Goal: Information Seeking & Learning: Learn about a topic

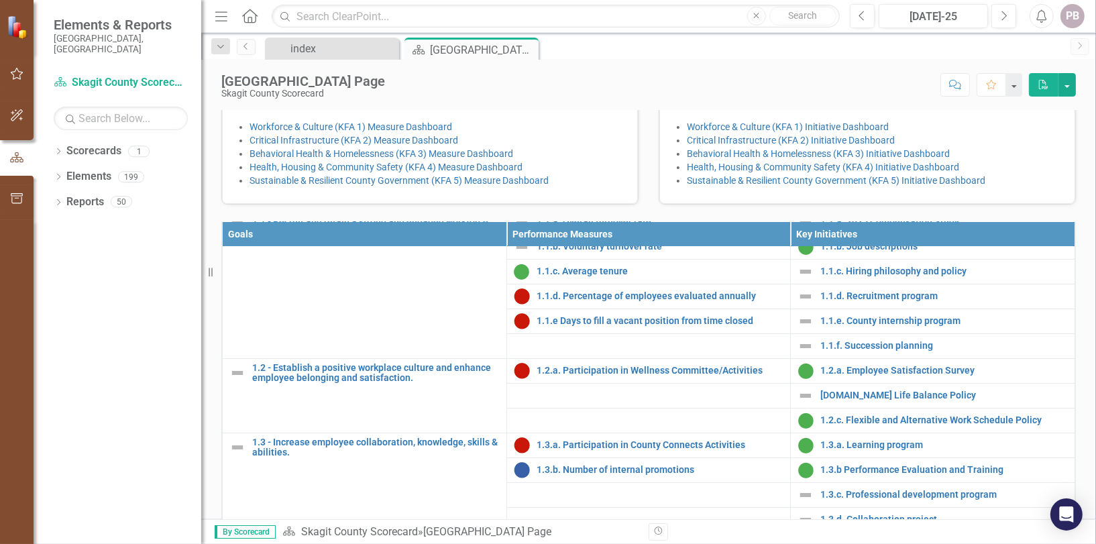
scroll to position [67, 0]
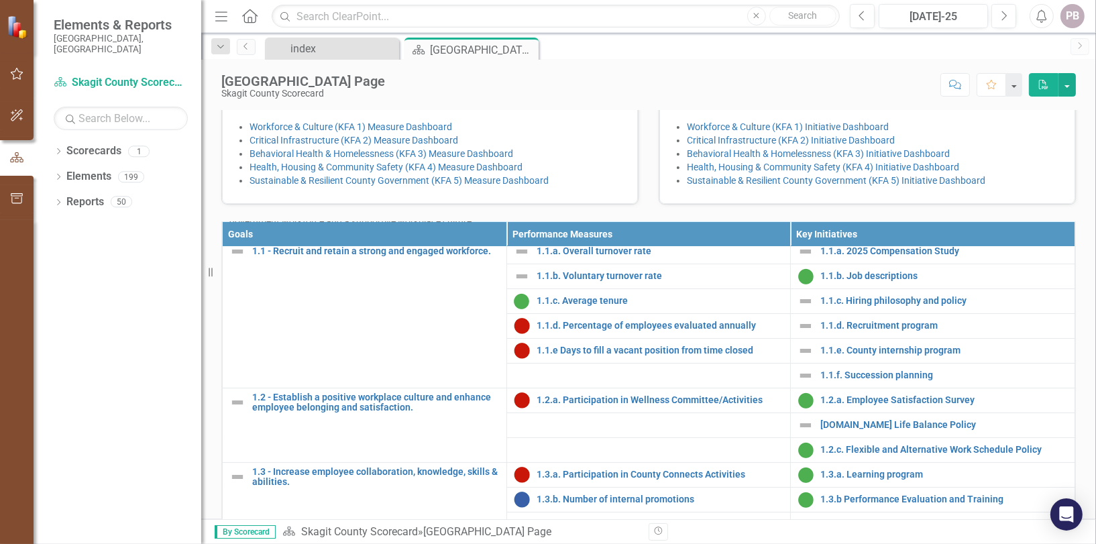
click at [951, 21] on p "Inclusion" at bounding box center [1003, 14] width 109 height 13
click at [751, 172] on link "Health, Housing & Community Safety (KFA 4) Initiative Dashboard" at bounding box center [823, 167] width 272 height 11
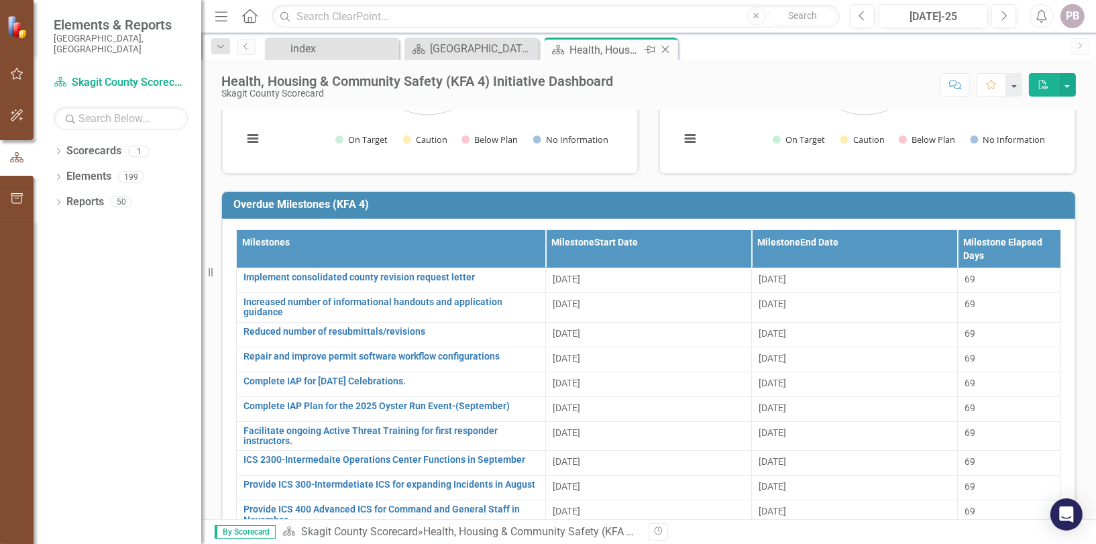
click at [617, 50] on div "Health, Housing & Community Safety (KFA 4) Initiative Dashboard" at bounding box center [606, 50] width 72 height 17
click at [484, 42] on div "[GEOGRAPHIC_DATA] Page" at bounding box center [474, 48] width 89 height 17
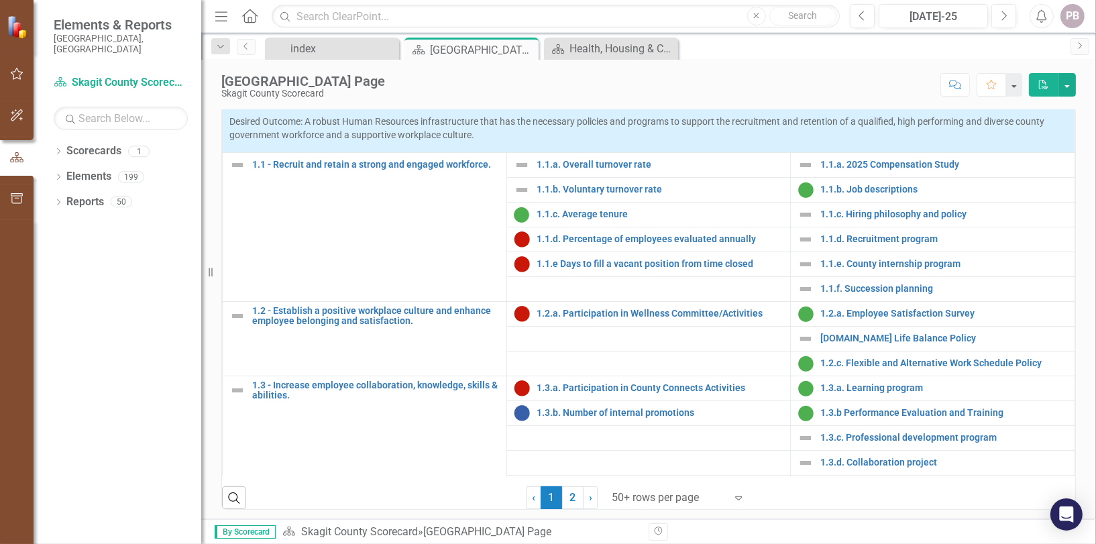
scroll to position [537, 0]
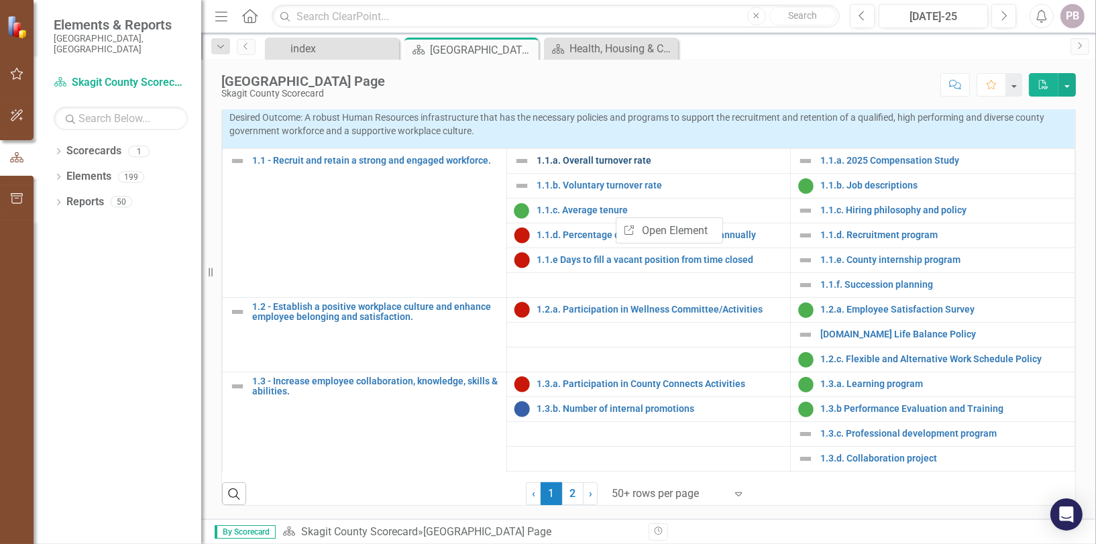
click at [605, 166] on link "1.1.a. Overall turnover rate" at bounding box center [661, 161] width 248 height 10
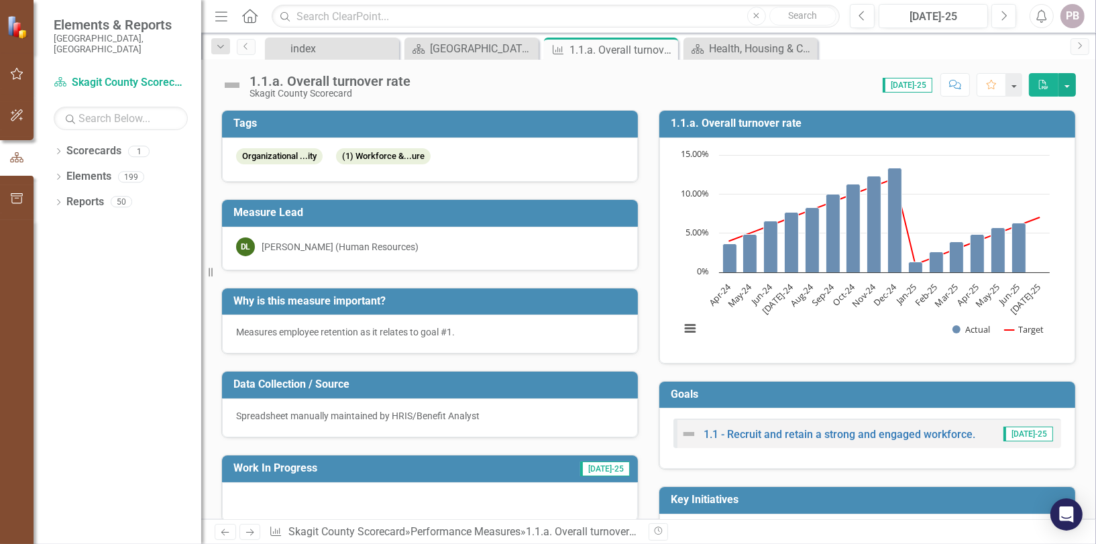
drag, startPoint x: 605, startPoint y: 187, endPoint x: 636, endPoint y: 174, distance: 34.0
click at [636, 174] on div "Tags Organizational ...ity (1) Workforce &...ure" at bounding box center [429, 137] width 437 height 89
drag, startPoint x: 641, startPoint y: 175, endPoint x: 843, endPoint y: 163, distance: 201.6
click at [843, 163] on rect "Interactive chart" at bounding box center [865, 248] width 383 height 201
click at [802, 433] on link "1.1 - Recruit and retain a strong and engaged workforce." at bounding box center [840, 434] width 272 height 13
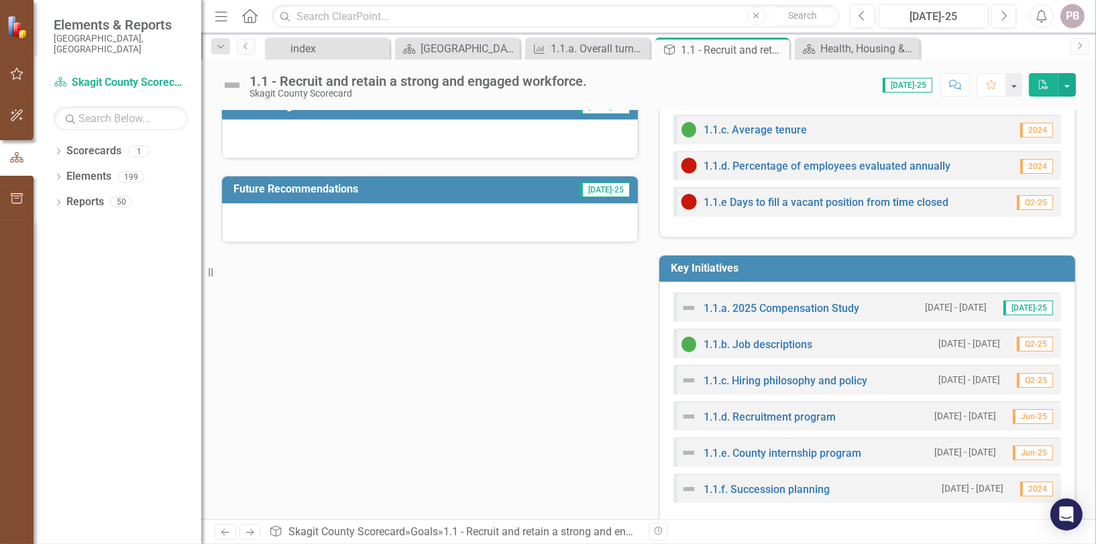
scroll to position [123, 0]
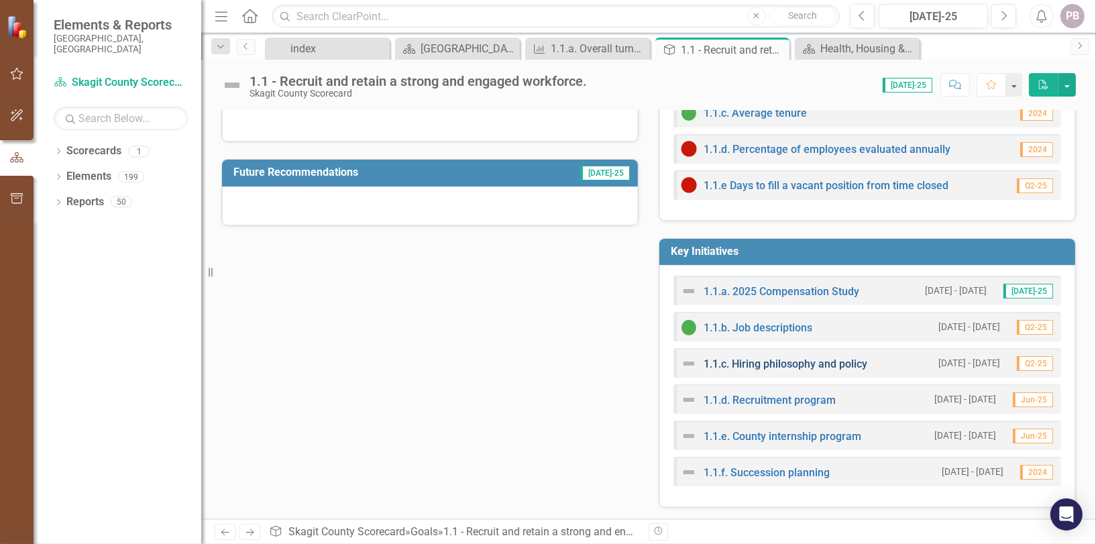
click at [741, 360] on link "1.1.c. Hiring philosophy and policy" at bounding box center [786, 364] width 164 height 13
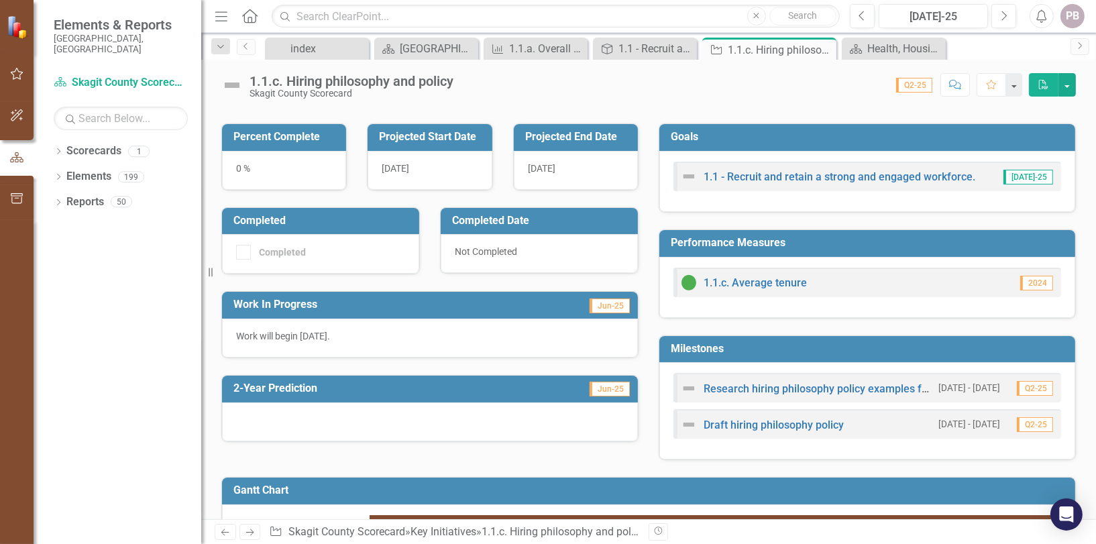
scroll to position [201, 0]
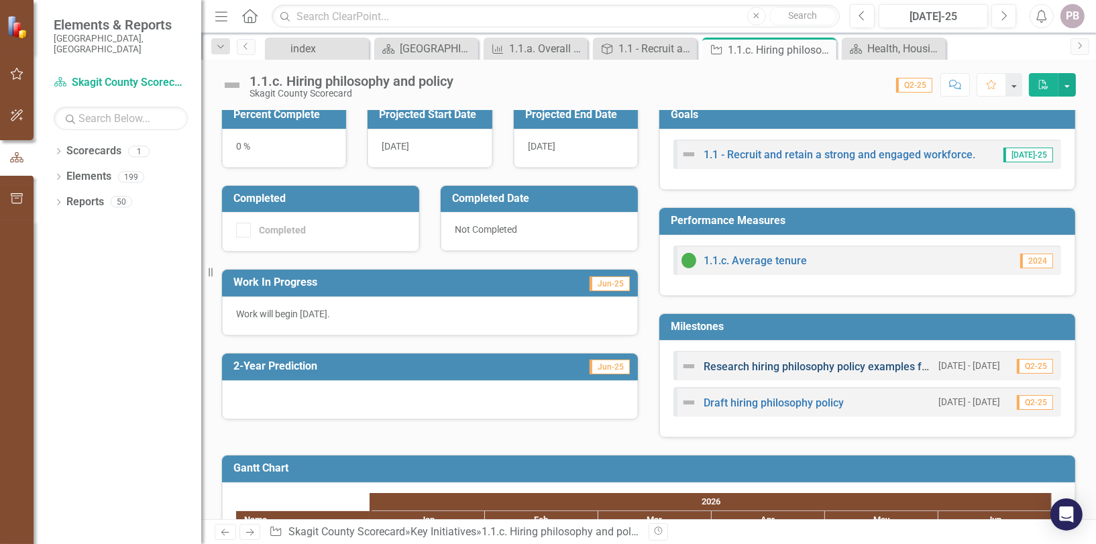
click at [756, 365] on link "Research hiring philosophy policy examples from other employers" at bounding box center [863, 366] width 319 height 13
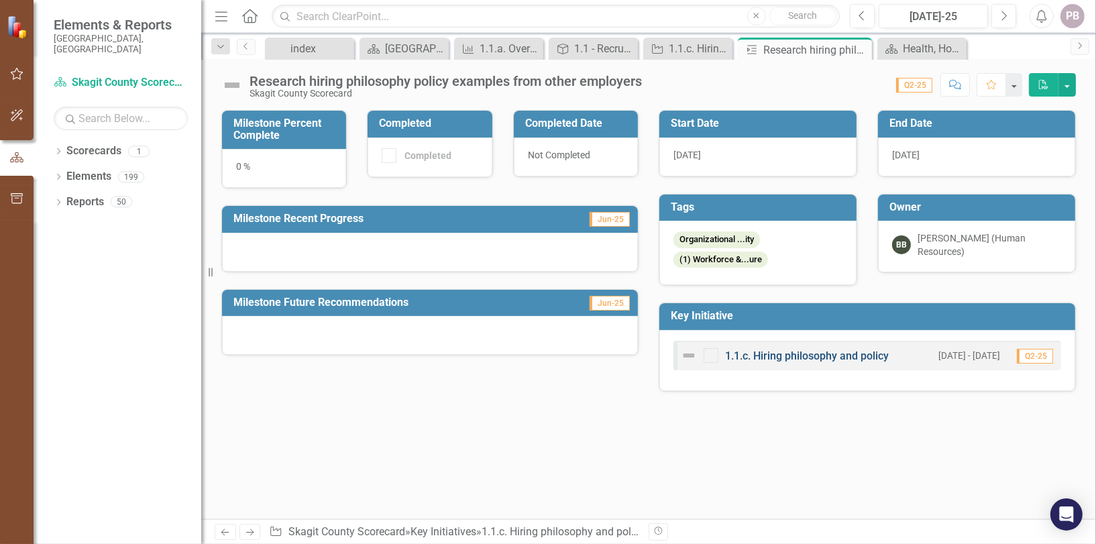
click at [764, 358] on link "1.1.c. Hiring philosophy and policy" at bounding box center [807, 356] width 164 height 13
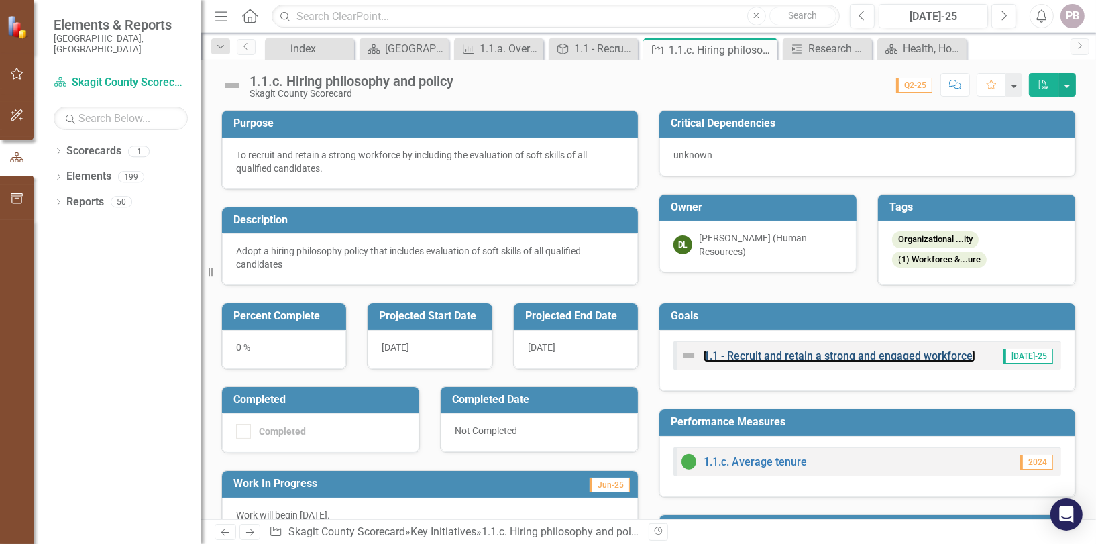
drag, startPoint x: 763, startPoint y: 355, endPoint x: 678, endPoint y: 337, distance: 87.1
drag, startPoint x: 678, startPoint y: 337, endPoint x: 764, endPoint y: 462, distance: 152.0
click at [764, 462] on link "1.1.c. Average tenure" at bounding box center [755, 462] width 103 height 13
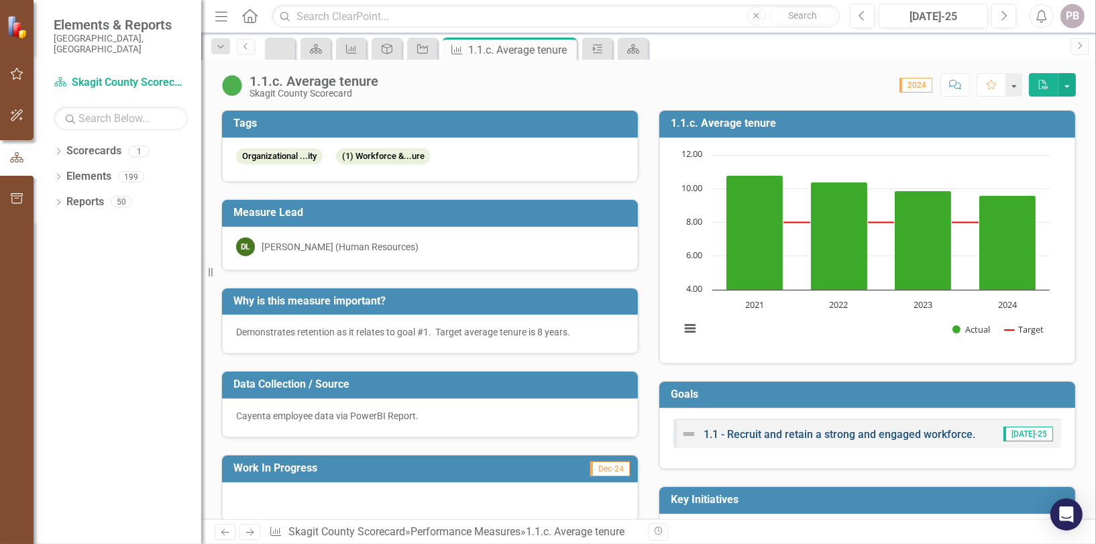
click at [853, 435] on link "1.1 - Recruit and retain a strong and engaged workforce." at bounding box center [840, 434] width 272 height 13
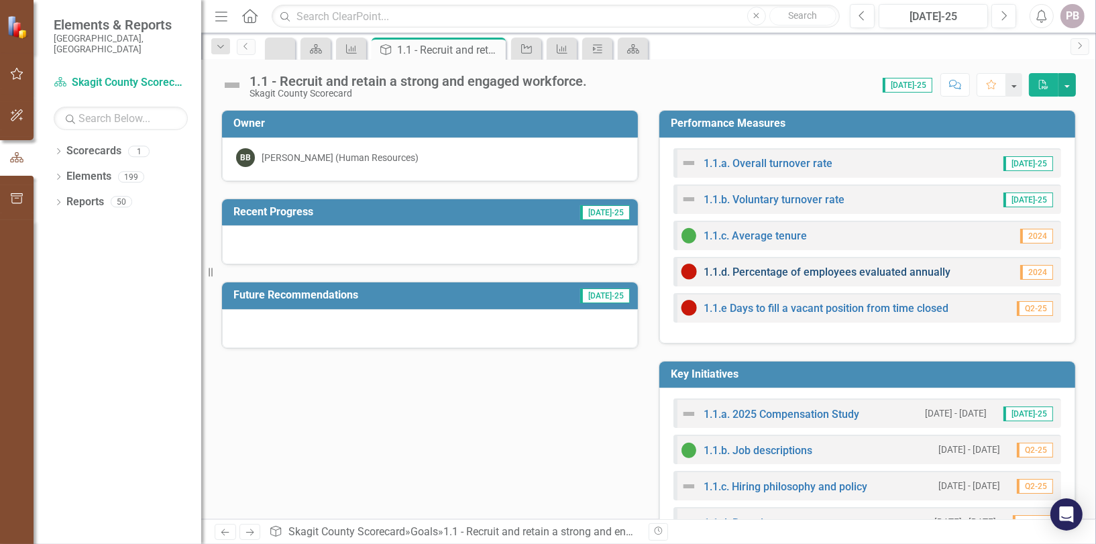
click at [770, 271] on link "1.1.d. Percentage of employees evaluated annually" at bounding box center [827, 272] width 247 height 13
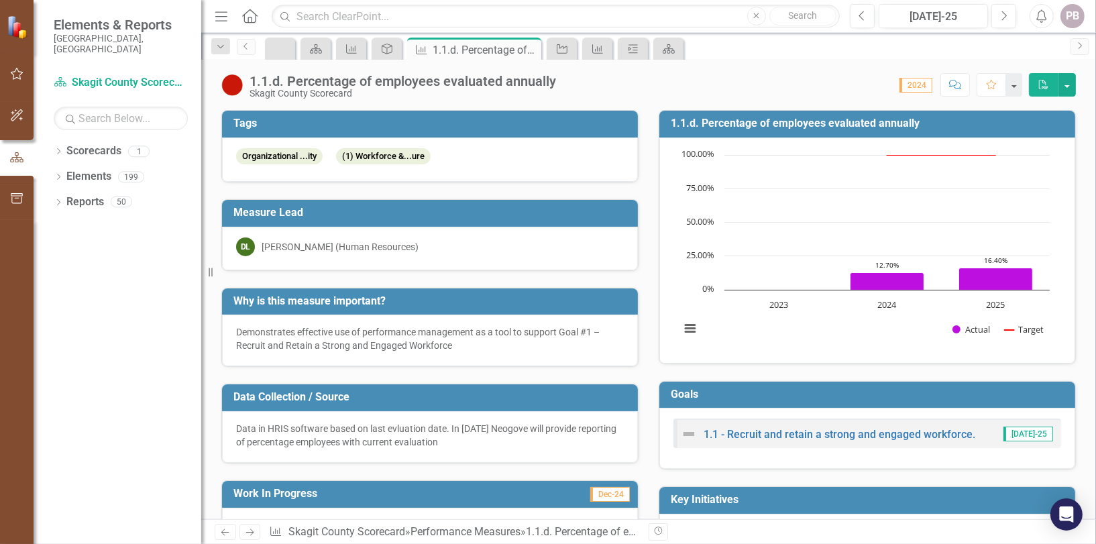
drag, startPoint x: 410, startPoint y: 92, endPoint x: 695, endPoint y: 61, distance: 286.8
click at [695, 61] on div "1.1.d. Percentage of employees evaluated annually Skagit County Scorecard Score…" at bounding box center [648, 80] width 895 height 40
drag, startPoint x: 377, startPoint y: 99, endPoint x: 401, endPoint y: 100, distance: 24.2
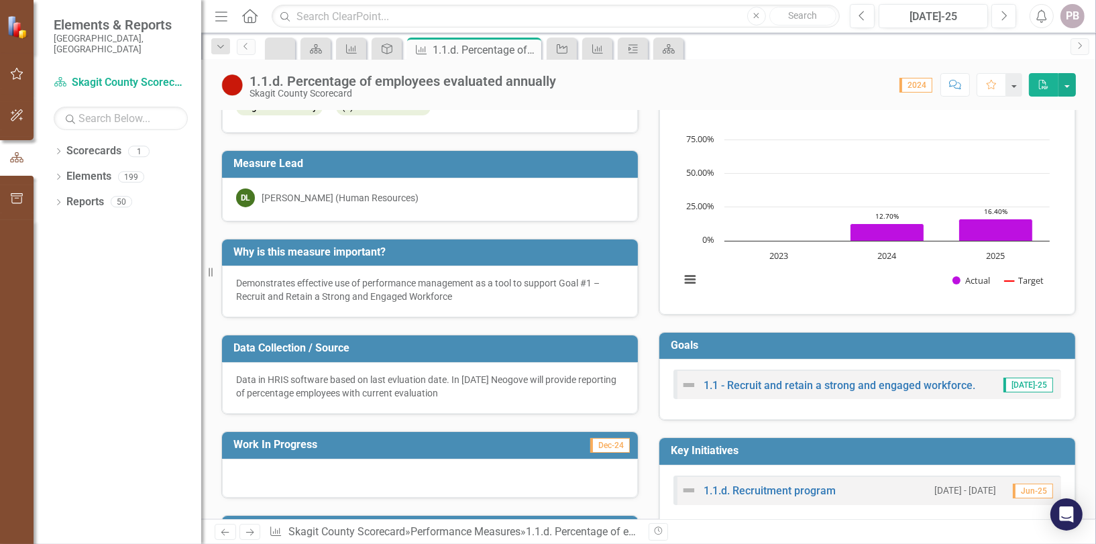
scroll to position [67, 0]
